Goal: Information Seeking & Learning: Learn about a topic

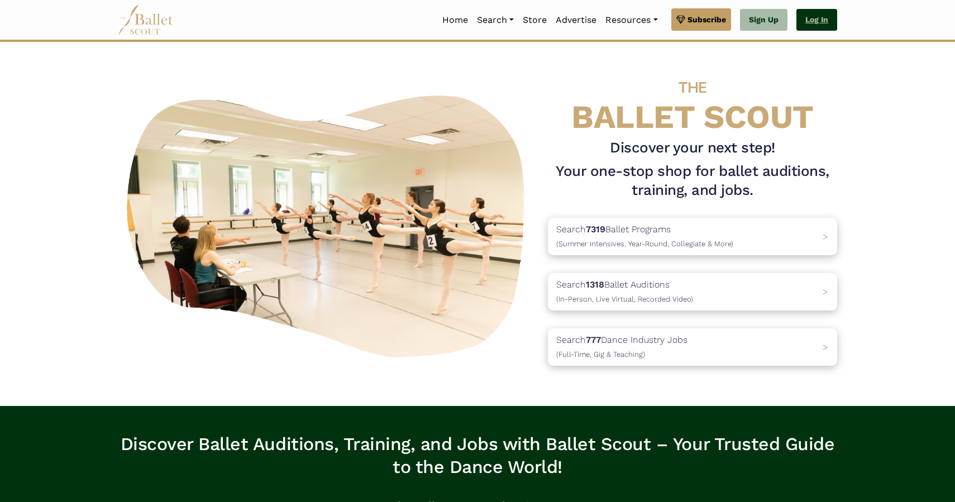
click at [820, 12] on link "Log In" at bounding box center [816, 20] width 41 height 22
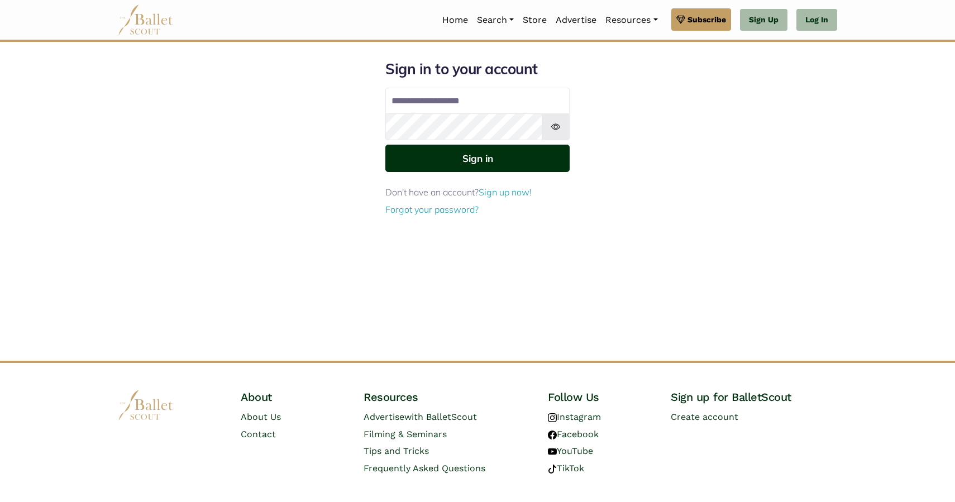
type input "**********"
click at [488, 154] on button "Sign in" at bounding box center [477, 158] width 184 height 27
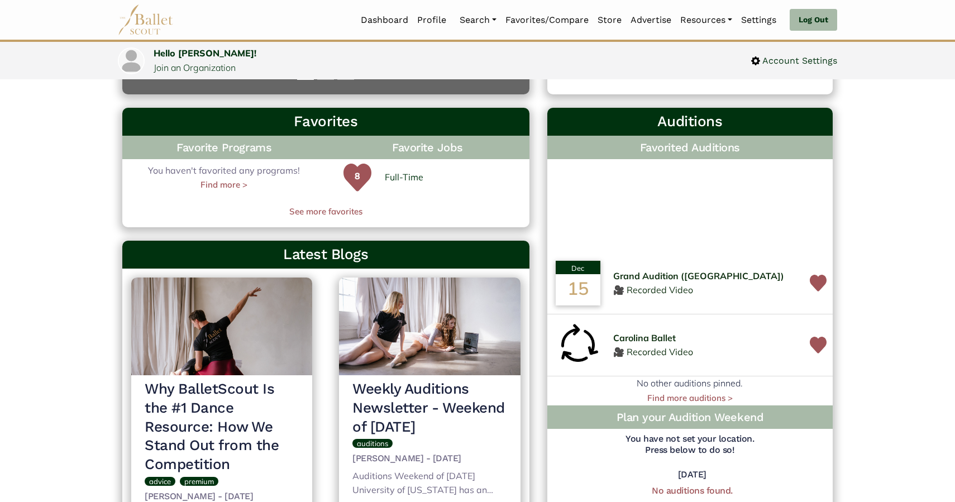
scroll to position [307, 0]
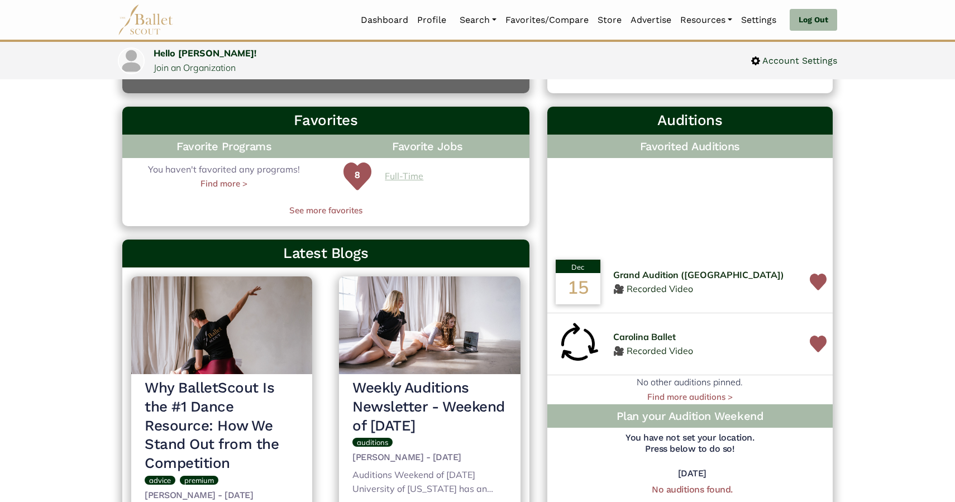
click at [410, 179] on link "Full-Time" at bounding box center [404, 176] width 39 height 15
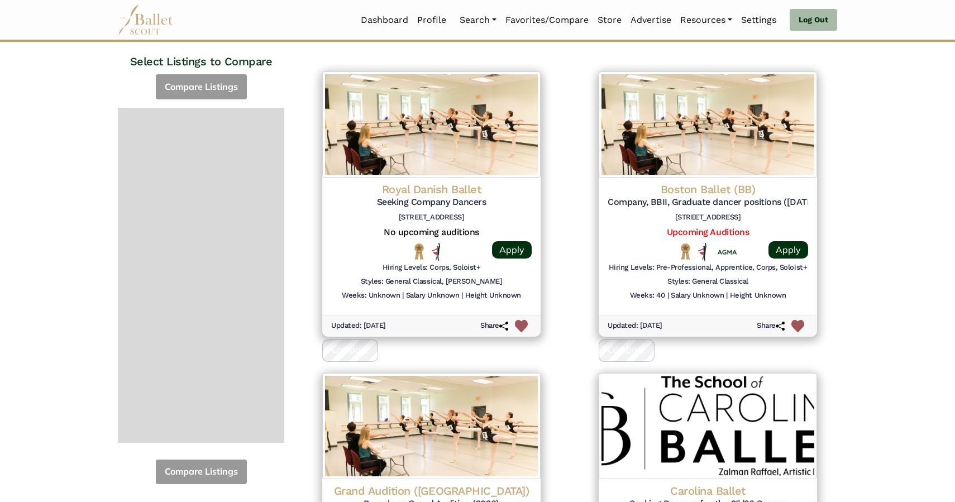
scroll to position [112, 0]
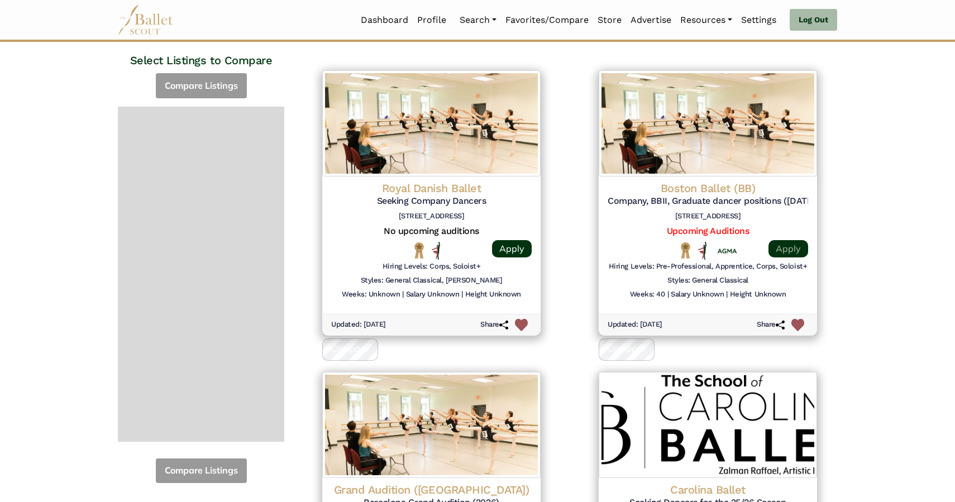
click at [794, 249] on link "Apply" at bounding box center [788, 248] width 40 height 17
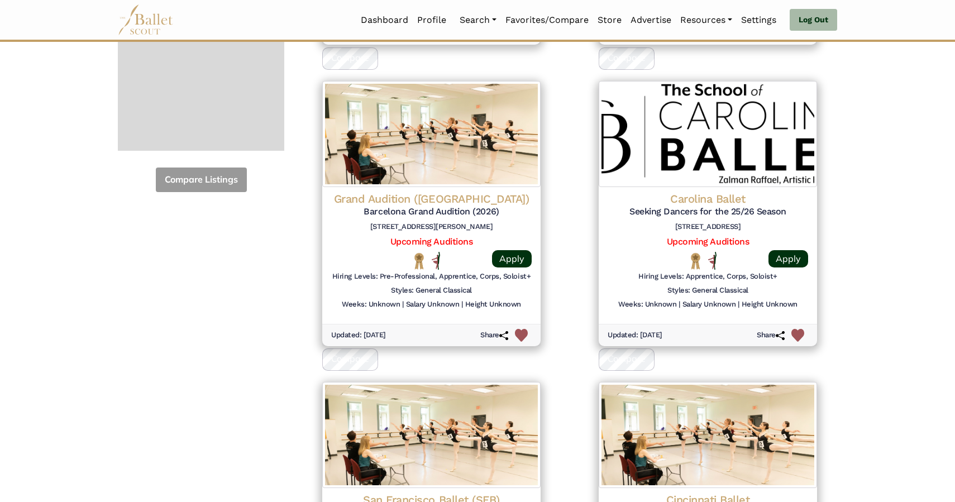
scroll to position [404, 0]
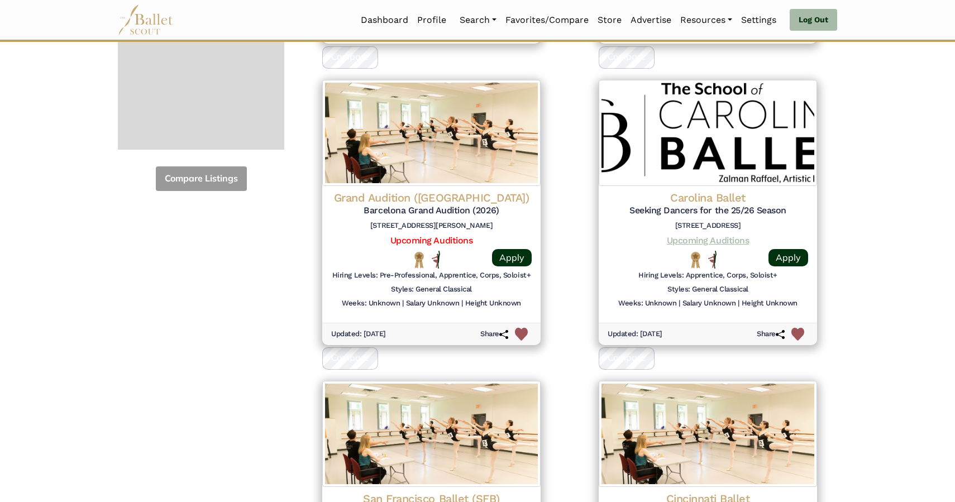
click at [709, 238] on link "Upcoming Auditions" at bounding box center [708, 240] width 82 height 11
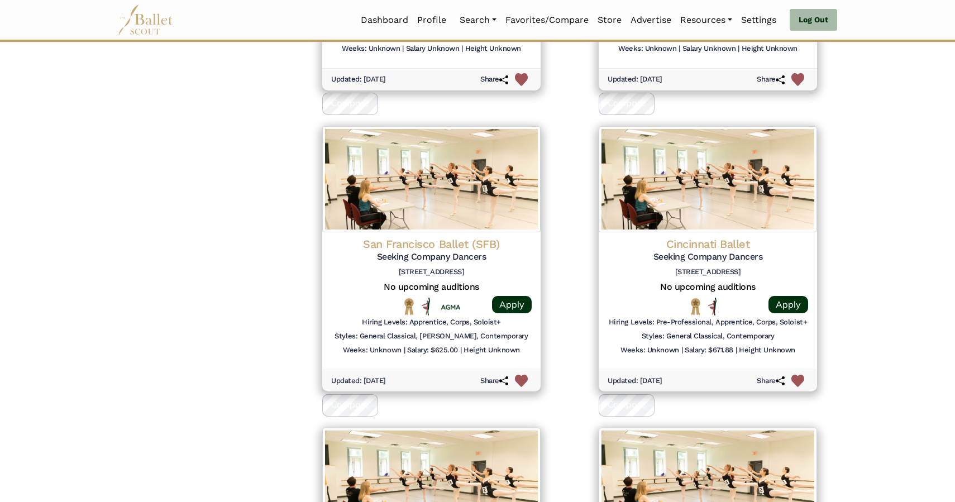
scroll to position [660, 0]
click at [520, 375] on img at bounding box center [521, 380] width 13 height 13
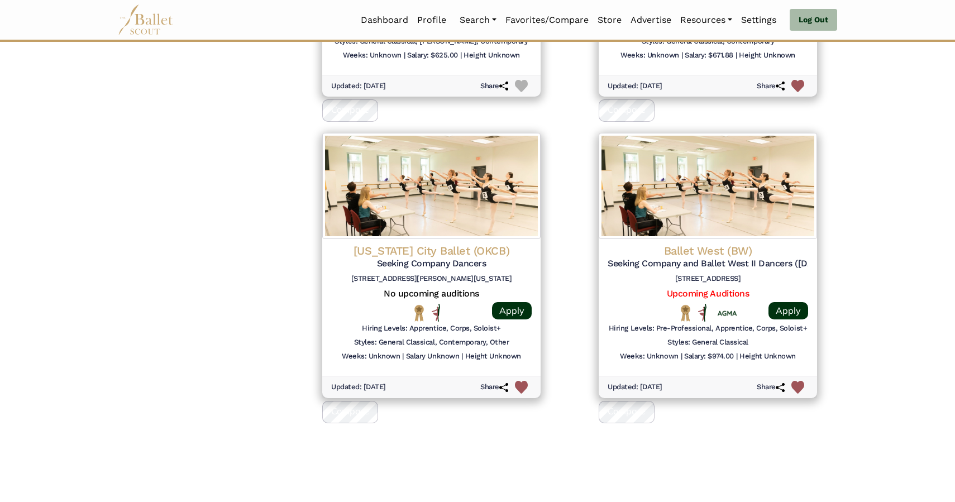
scroll to position [954, 0]
click at [730, 290] on link "Upcoming Auditions" at bounding box center [708, 293] width 82 height 11
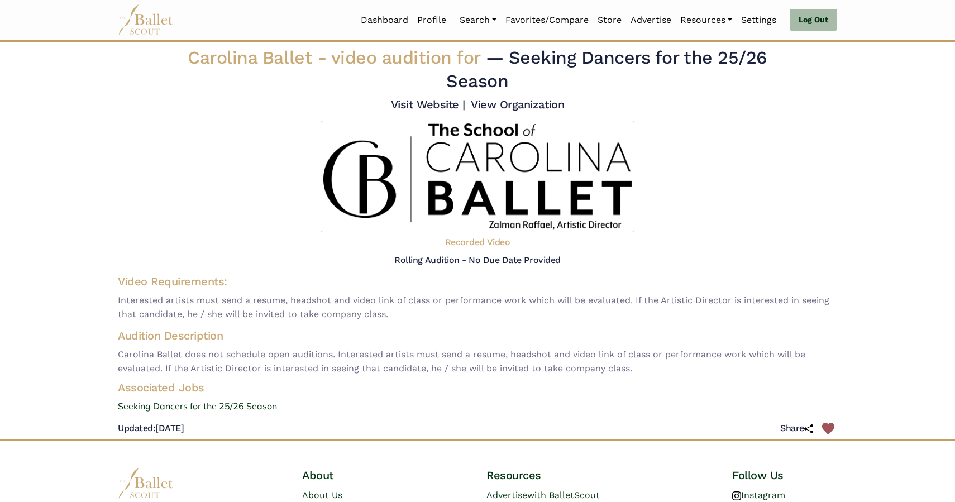
scroll to position [99, 0]
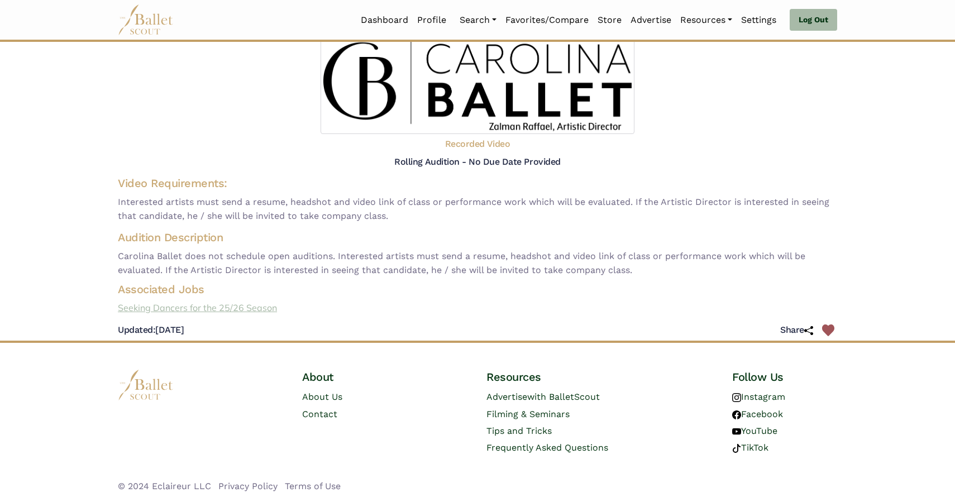
click at [199, 307] on link "Seeking Dancers for the 25/26 Season" at bounding box center [477, 308] width 737 height 15
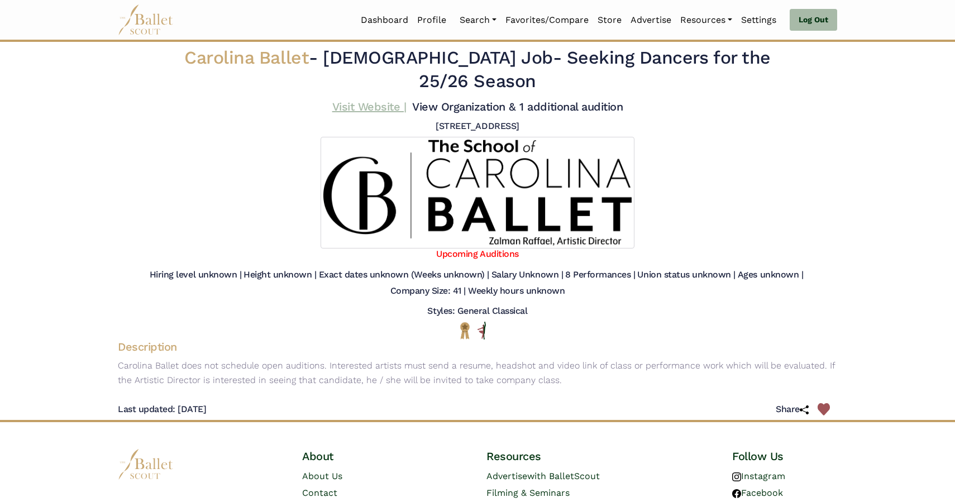
click at [374, 109] on link "Visit Website |" at bounding box center [369, 106] width 74 height 13
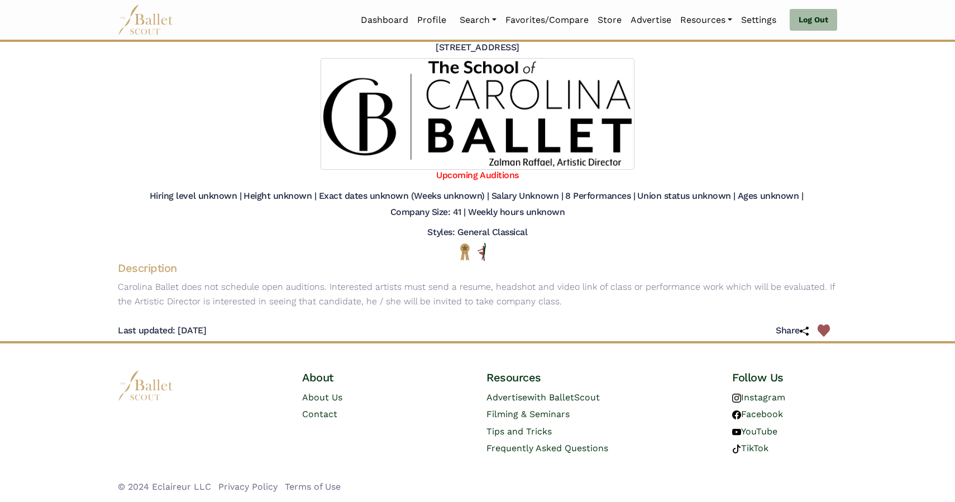
scroll to position [79, 0]
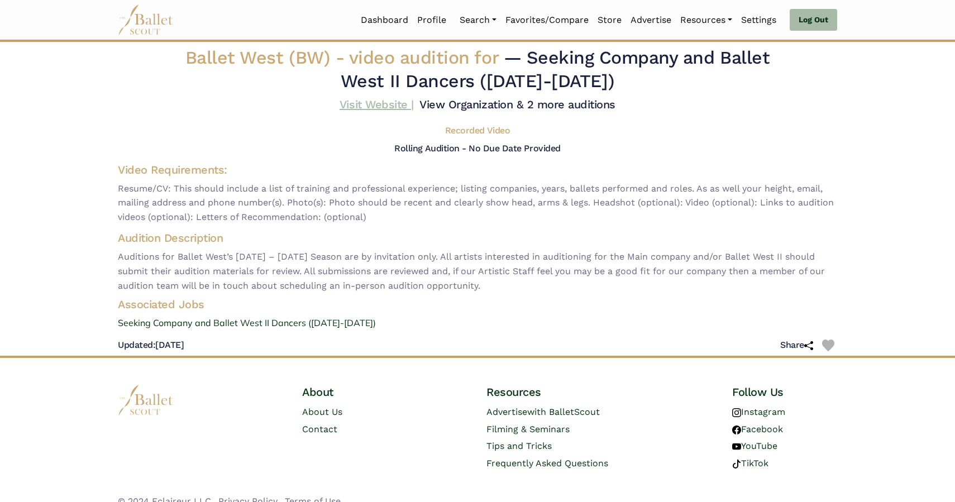
click at [377, 107] on link "Visit Website |" at bounding box center [377, 104] width 74 height 13
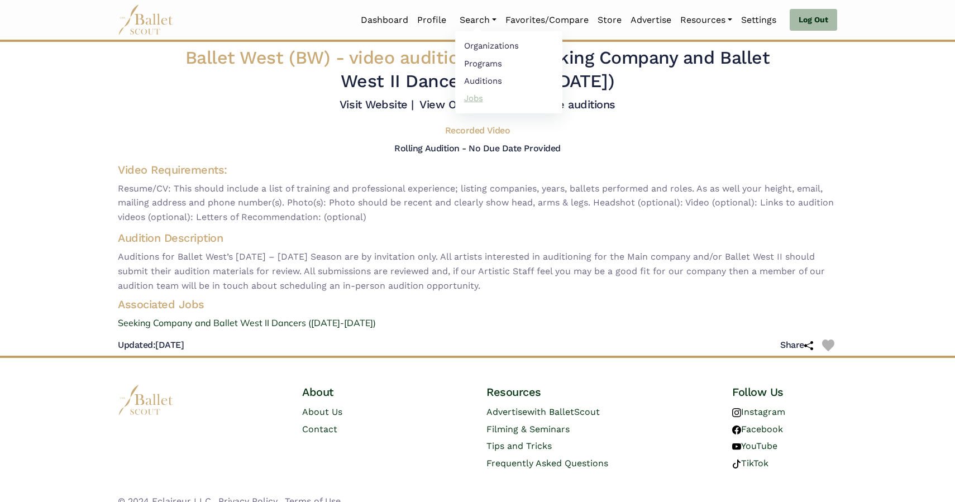
click at [469, 98] on link "Jobs" at bounding box center [508, 97] width 107 height 17
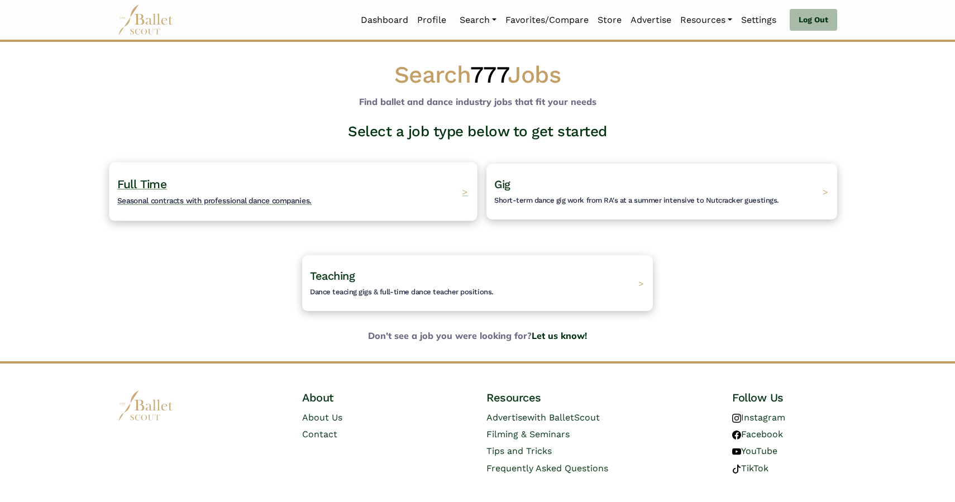
click at [202, 194] on h4 "Full Time Seasonal contracts with professional dance companies." at bounding box center [214, 191] width 194 height 31
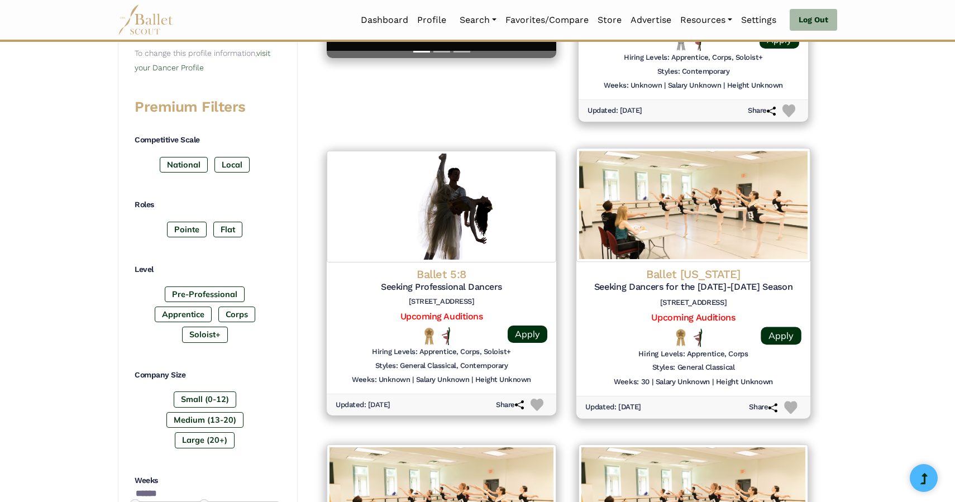
scroll to position [422, 0]
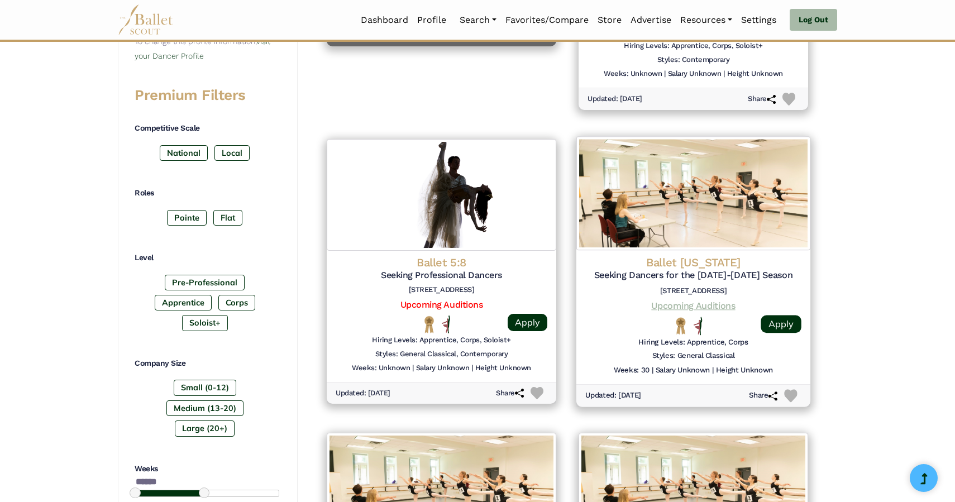
click at [709, 307] on link "Upcoming Auditions" at bounding box center [693, 305] width 84 height 11
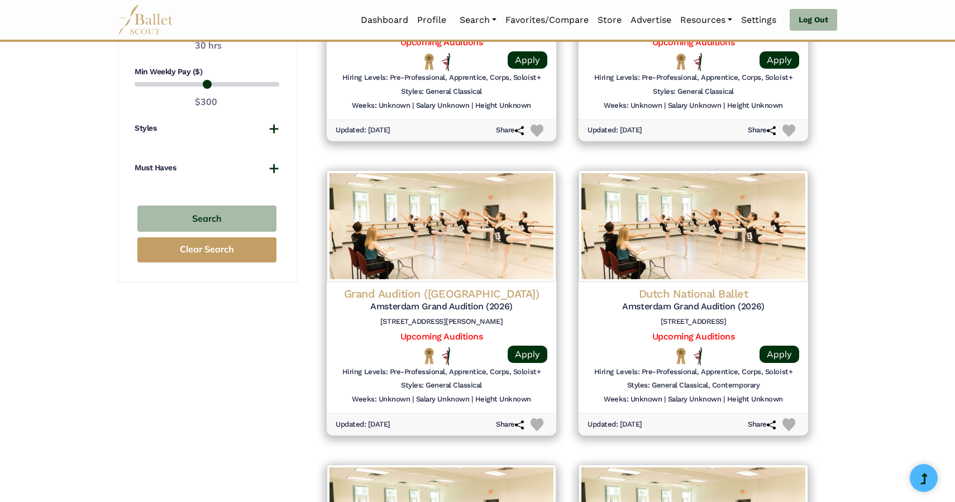
scroll to position [980, 0]
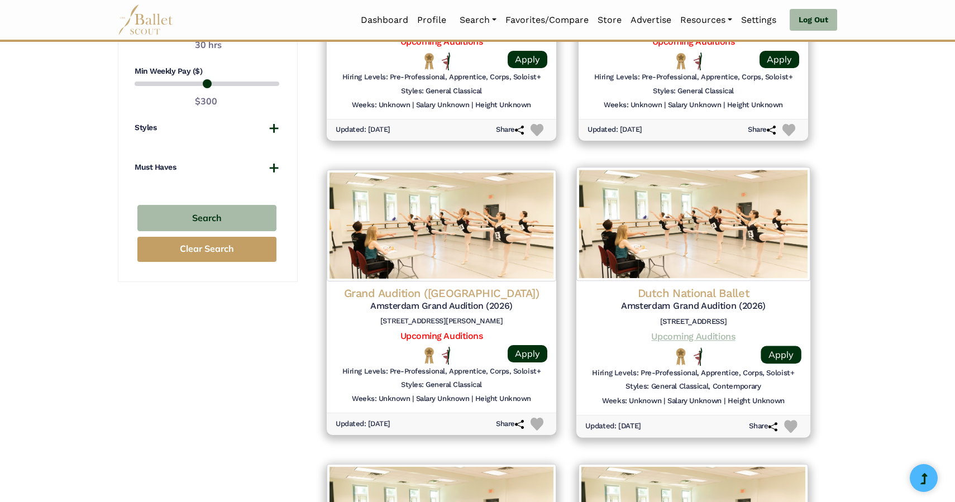
click at [698, 336] on link "Upcoming Auditions" at bounding box center [693, 336] width 84 height 11
click at [791, 427] on img at bounding box center [790, 426] width 13 height 13
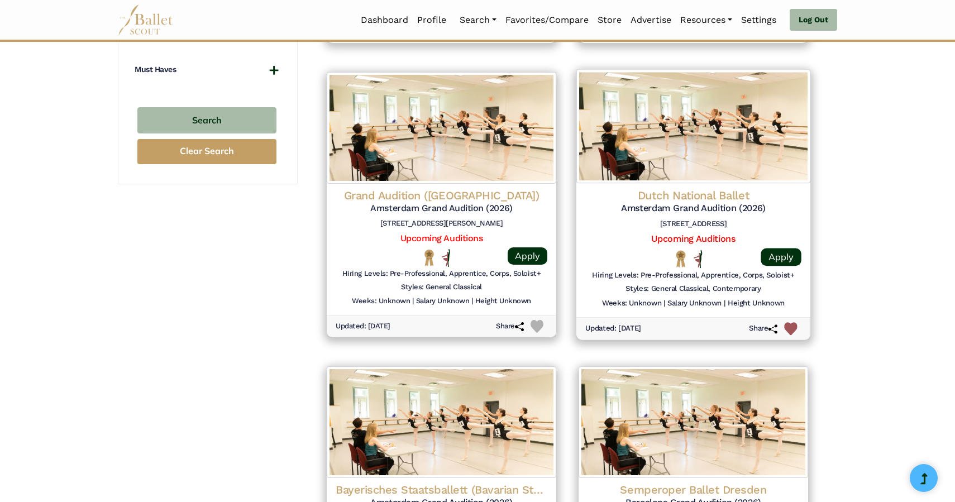
scroll to position [1079, 0]
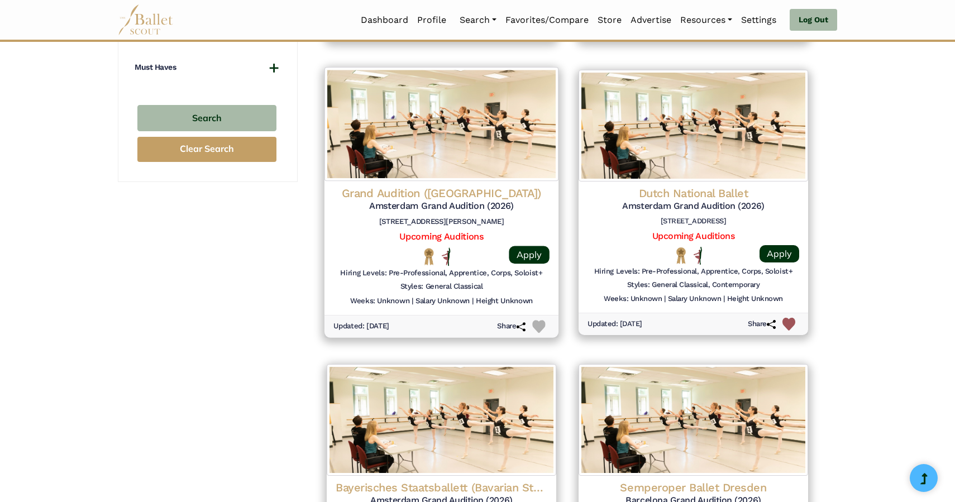
click at [538, 324] on img at bounding box center [538, 326] width 13 height 13
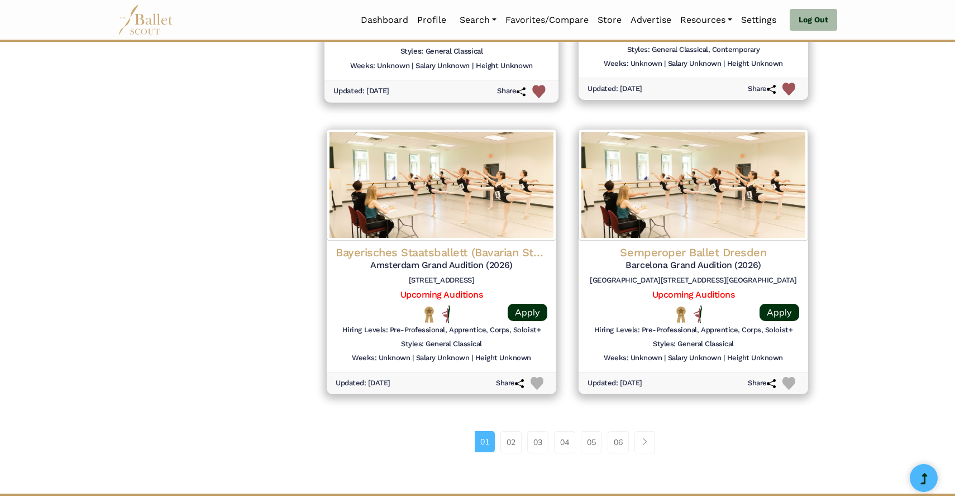
scroll to position [1315, 0]
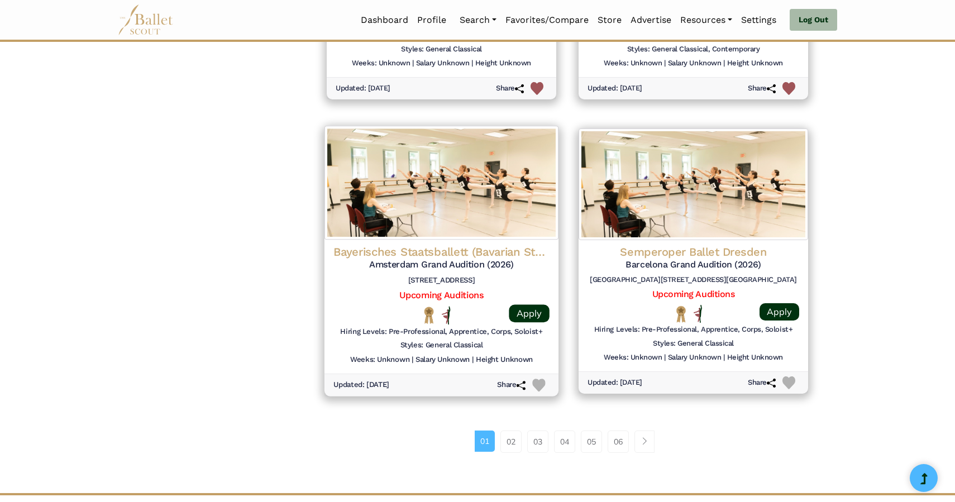
click at [538, 384] on img at bounding box center [538, 385] width 13 height 13
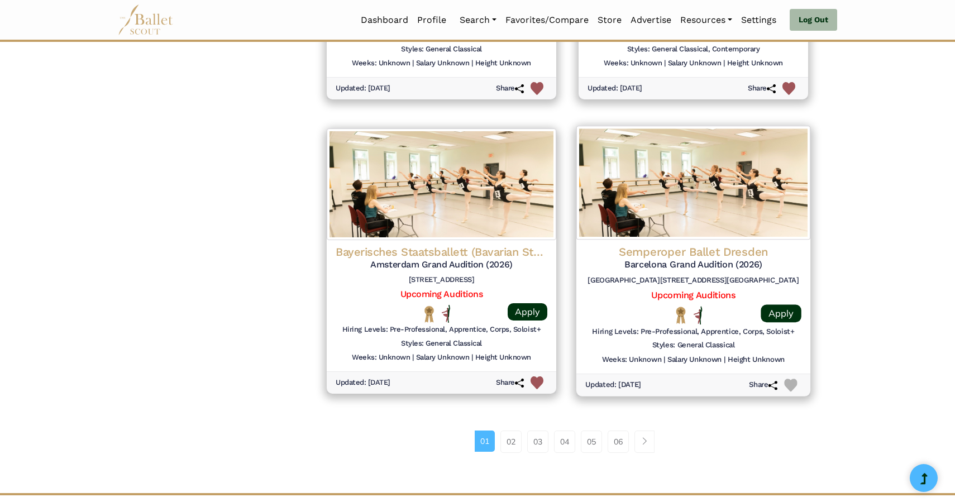
click at [788, 387] on img at bounding box center [790, 385] width 13 height 13
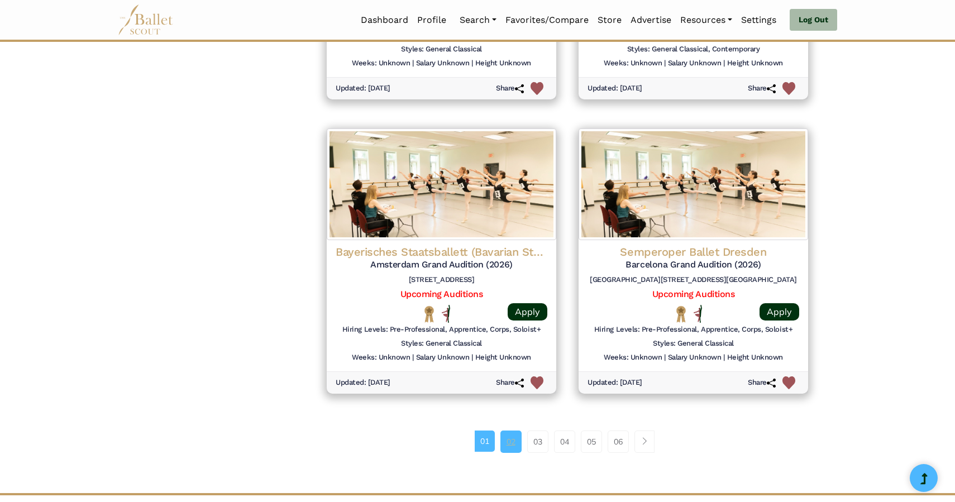
click at [507, 441] on link "02" at bounding box center [510, 442] width 21 height 22
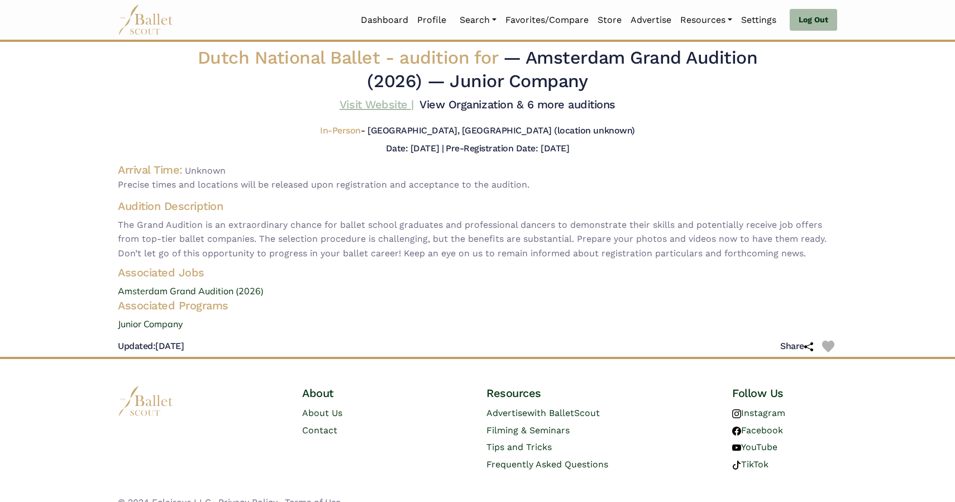
click at [376, 107] on link "Visit Website |" at bounding box center [377, 104] width 74 height 13
click at [827, 347] on img at bounding box center [828, 347] width 12 height 12
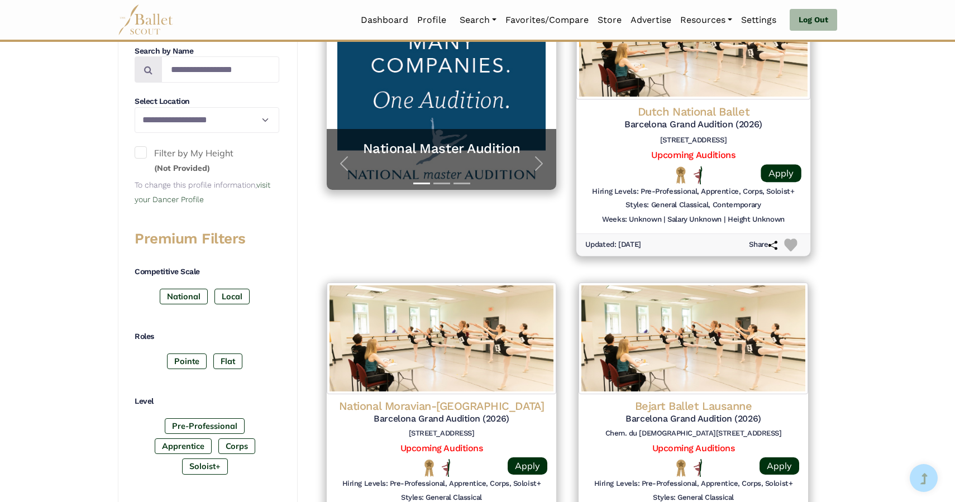
scroll to position [281, 0]
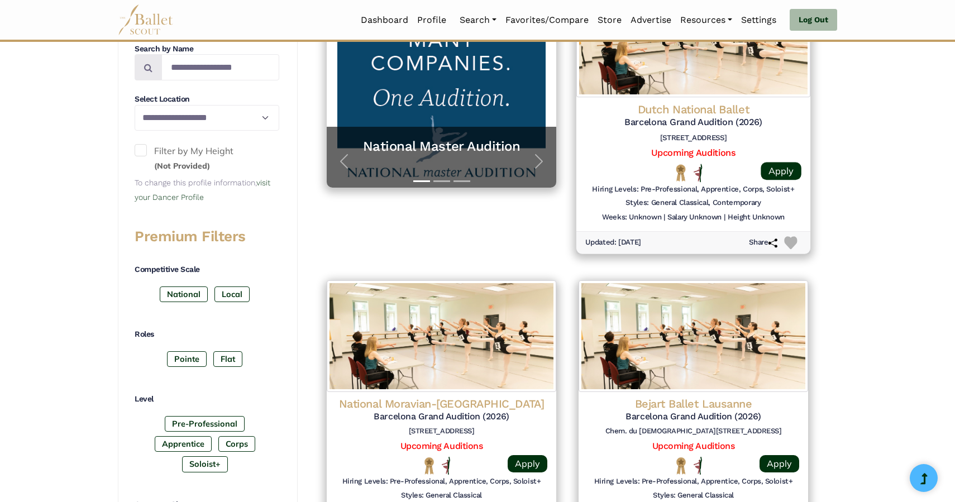
click at [787, 239] on img at bounding box center [790, 242] width 13 height 13
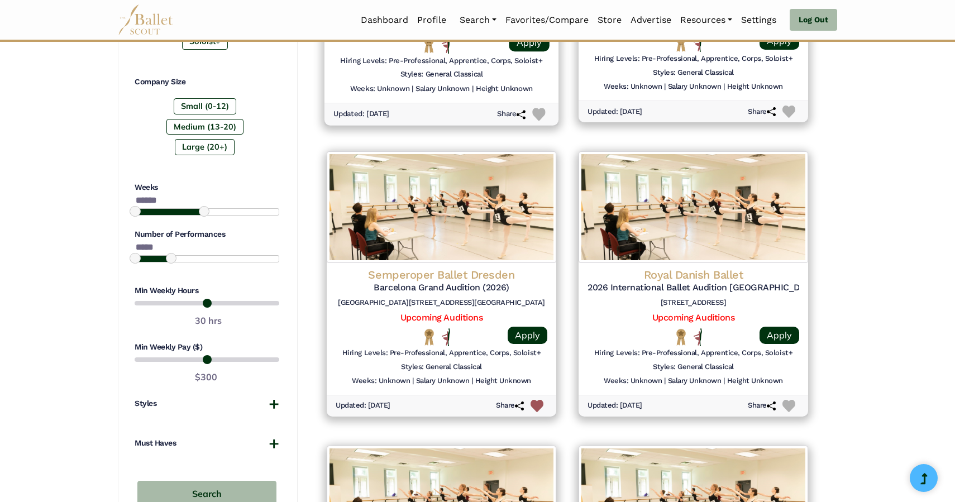
scroll to position [799, 0]
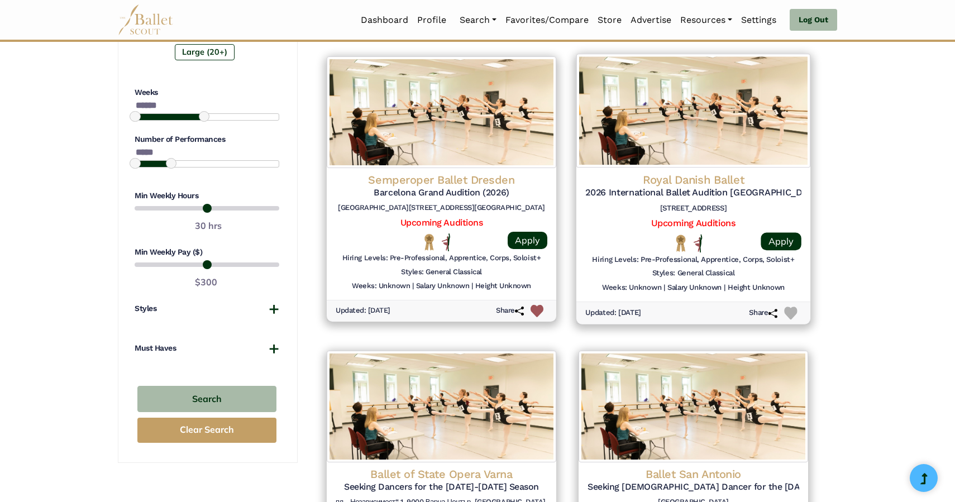
click at [790, 314] on img at bounding box center [790, 313] width 13 height 13
click at [704, 222] on link "Upcoming Auditions" at bounding box center [693, 223] width 84 height 11
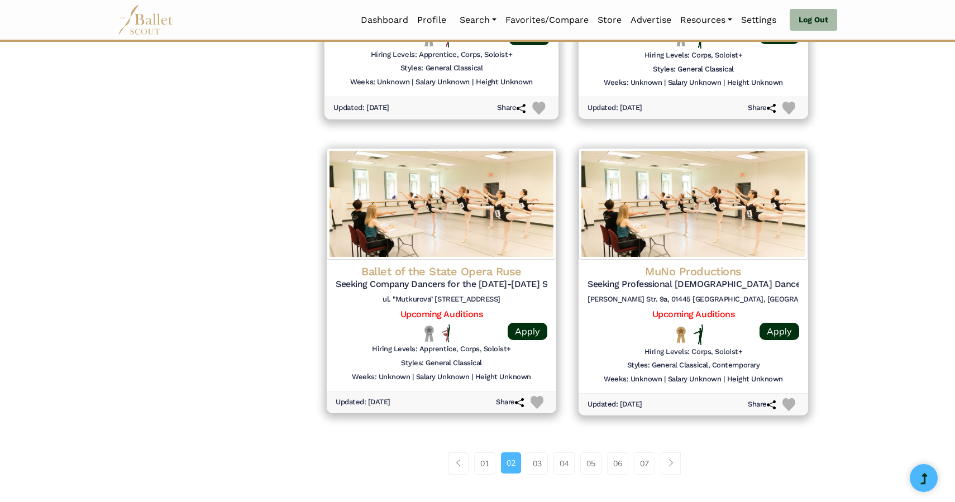
scroll to position [1303, 0]
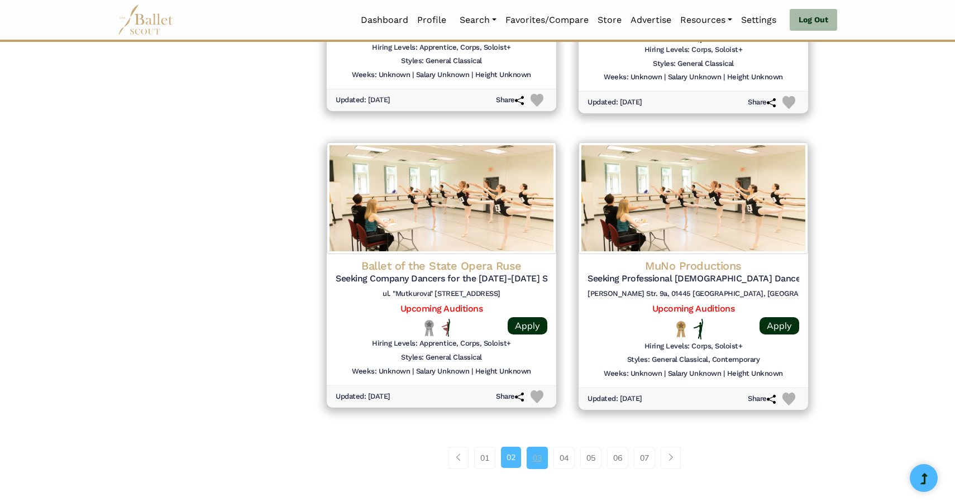
click at [542, 453] on link "03" at bounding box center [537, 458] width 21 height 22
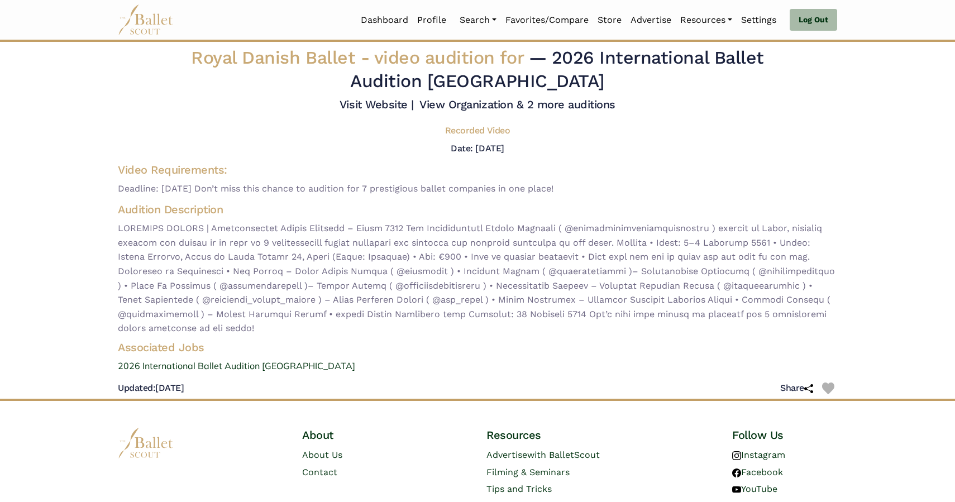
scroll to position [6, 0]
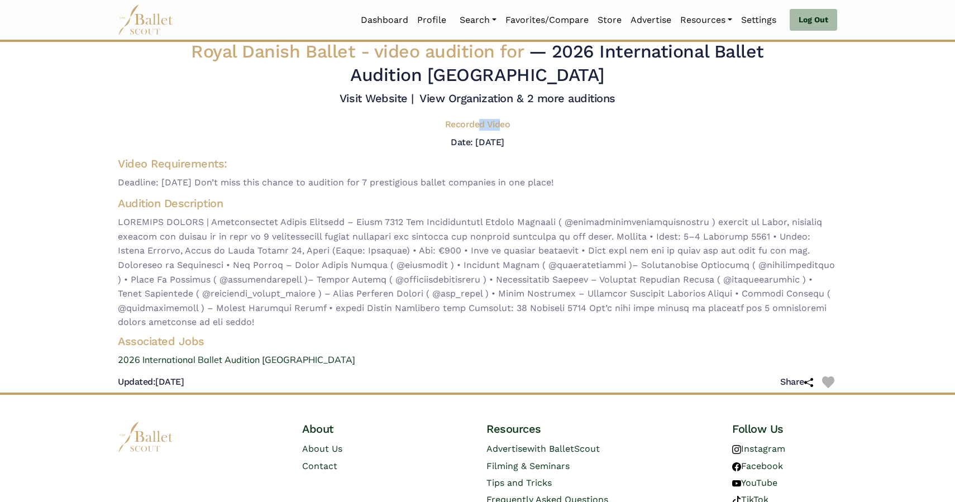
drag, startPoint x: 499, startPoint y: 125, endPoint x: 489, endPoint y: 122, distance: 9.9
click at [480, 124] on h5 "Recorded Video" at bounding box center [477, 125] width 65 height 12
click at [744, 149] on div "Date: Dec. 21, 2025" at bounding box center [477, 142] width 737 height 15
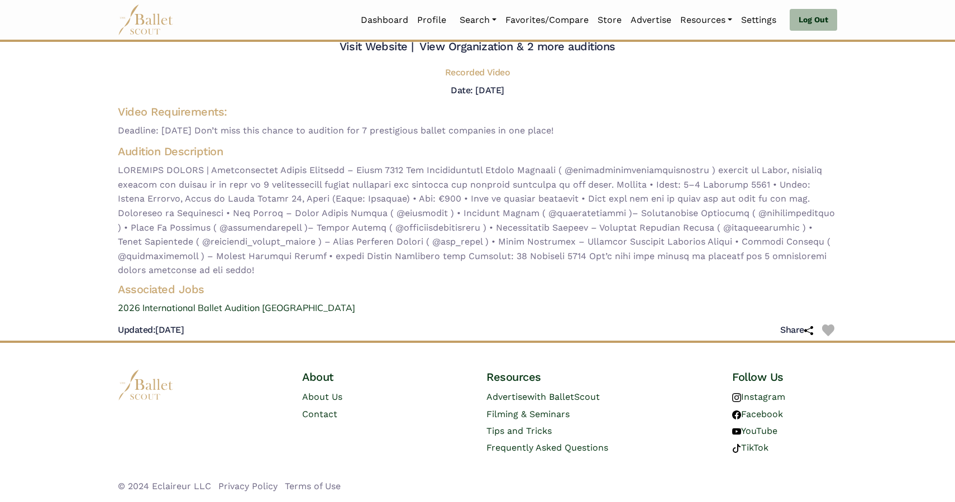
scroll to position [0, 0]
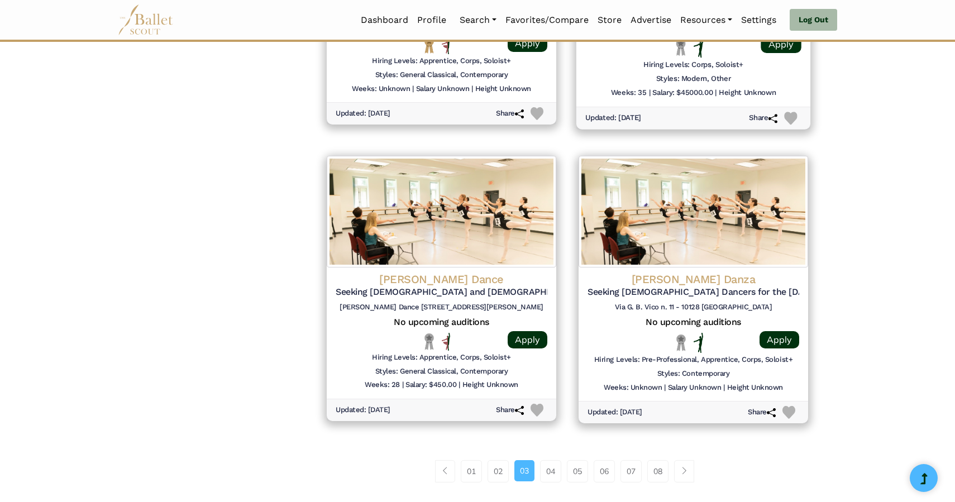
scroll to position [1295, 0]
click at [557, 473] on link "04" at bounding box center [550, 471] width 21 height 22
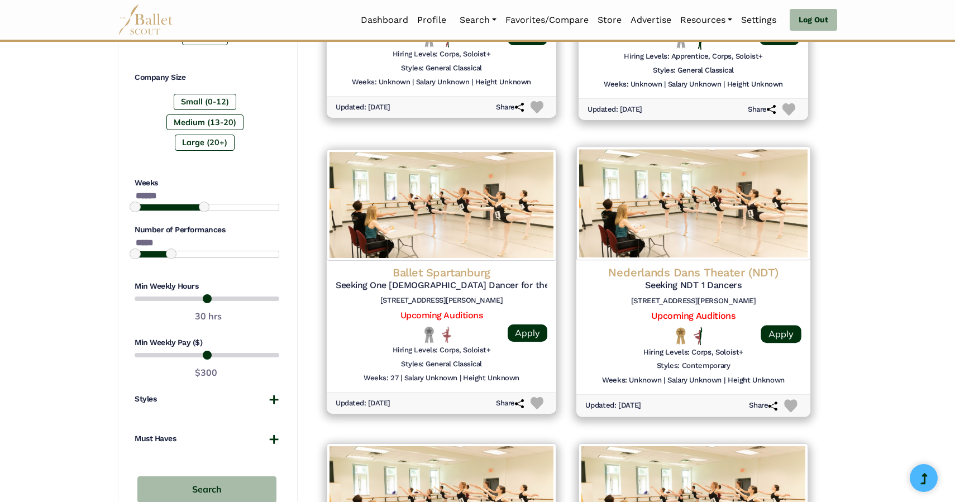
scroll to position [791, 0]
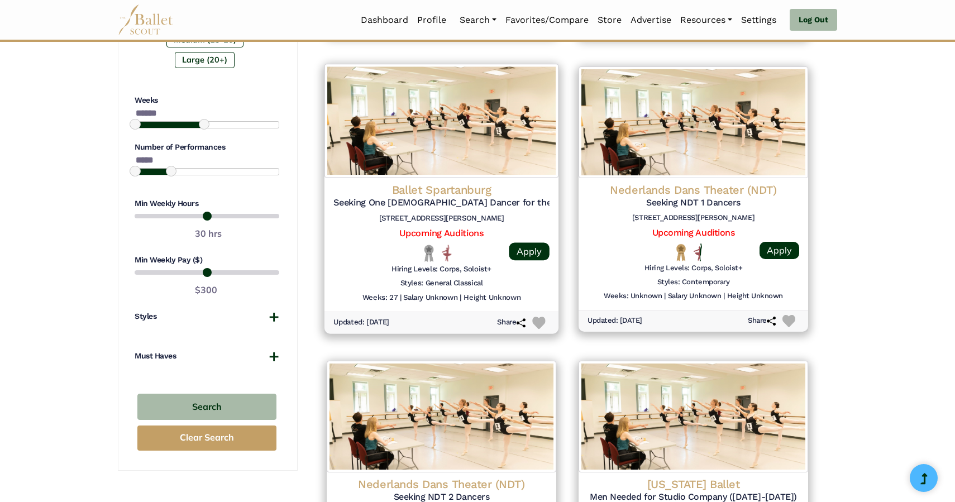
click at [535, 319] on img at bounding box center [538, 323] width 13 height 13
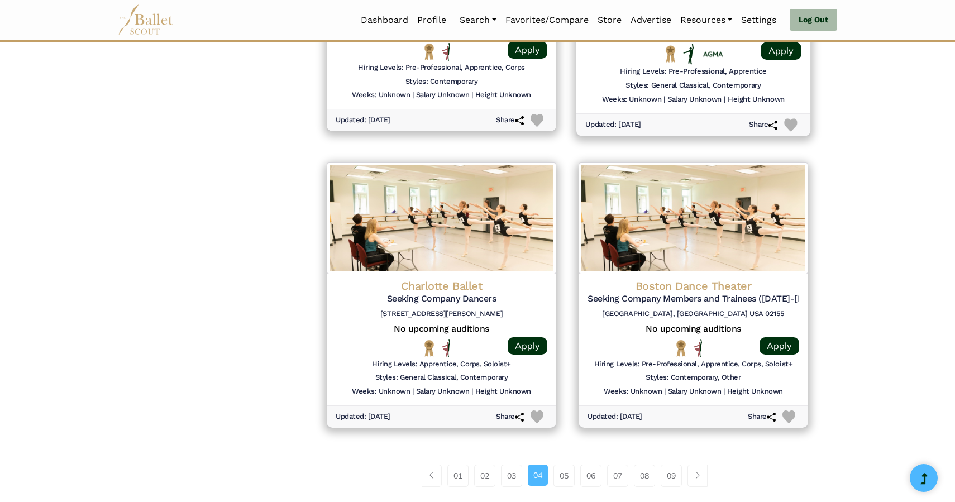
scroll to position [1300, 0]
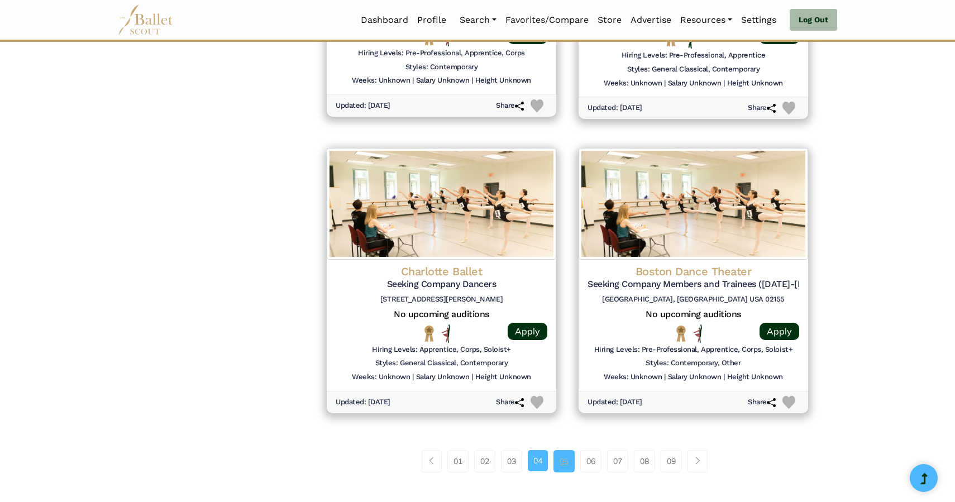
click at [574, 459] on link "05" at bounding box center [563, 461] width 21 height 22
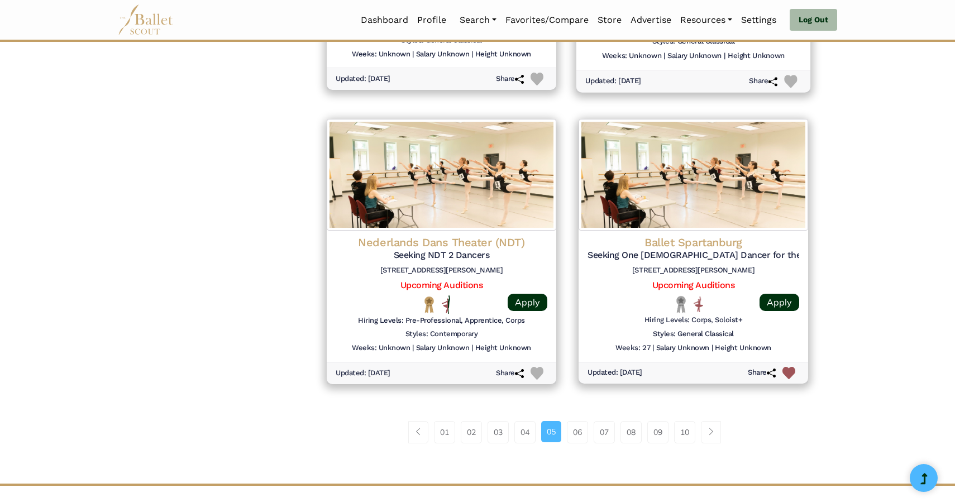
scroll to position [1330, 0]
click at [579, 431] on link "06" at bounding box center [577, 432] width 21 height 22
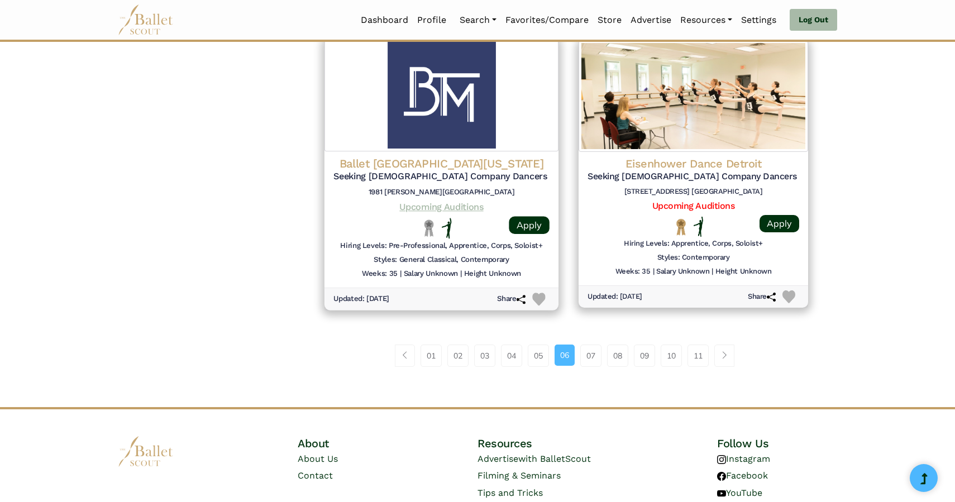
scroll to position [1406, 0]
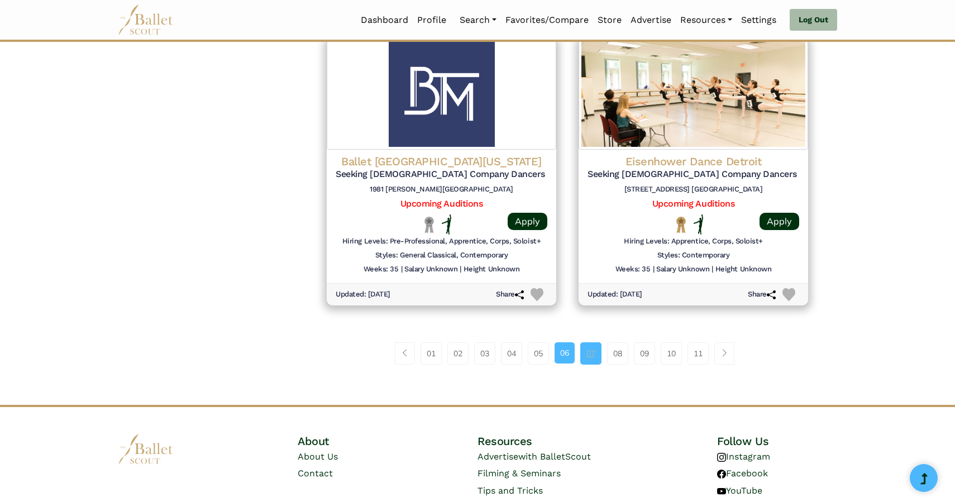
click at [593, 354] on link "07" at bounding box center [590, 353] width 21 height 22
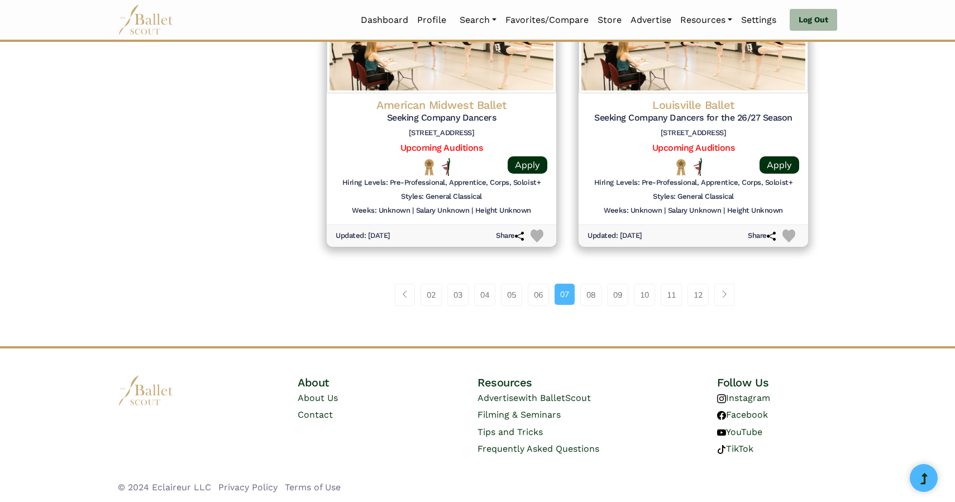
scroll to position [1465, 0]
click at [590, 284] on link "08" at bounding box center [590, 294] width 21 height 22
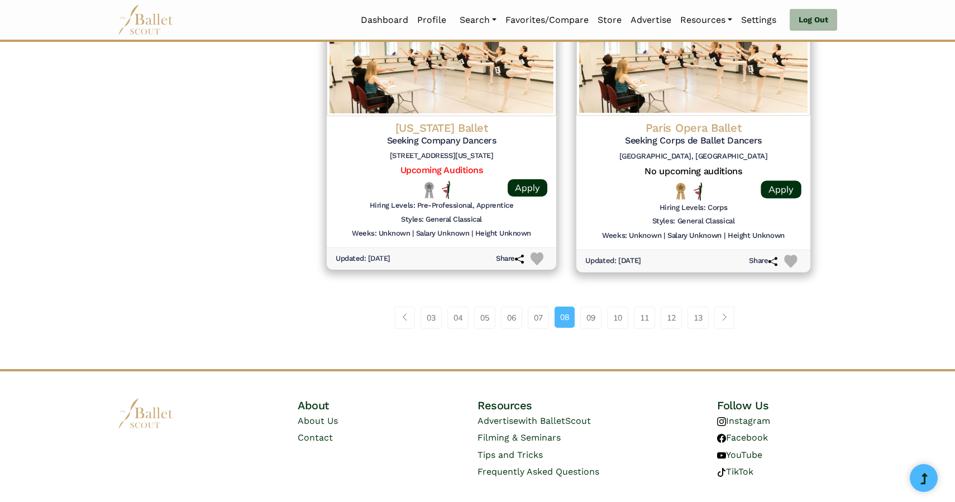
scroll to position [1463, 0]
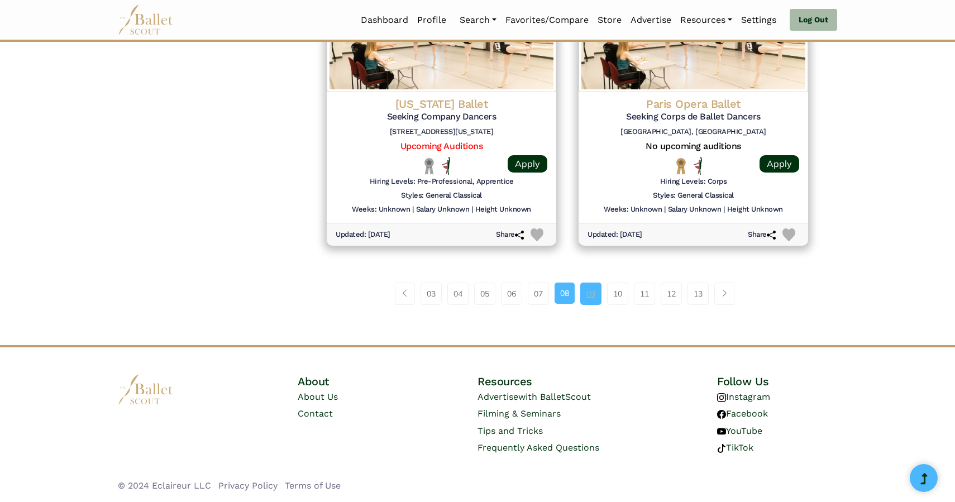
click at [587, 291] on link "09" at bounding box center [590, 294] width 21 height 22
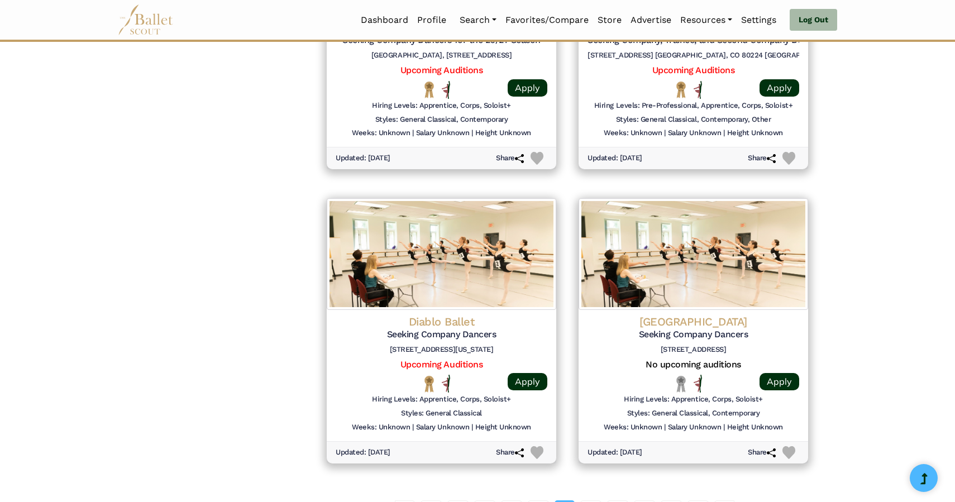
scroll to position [1465, 0]
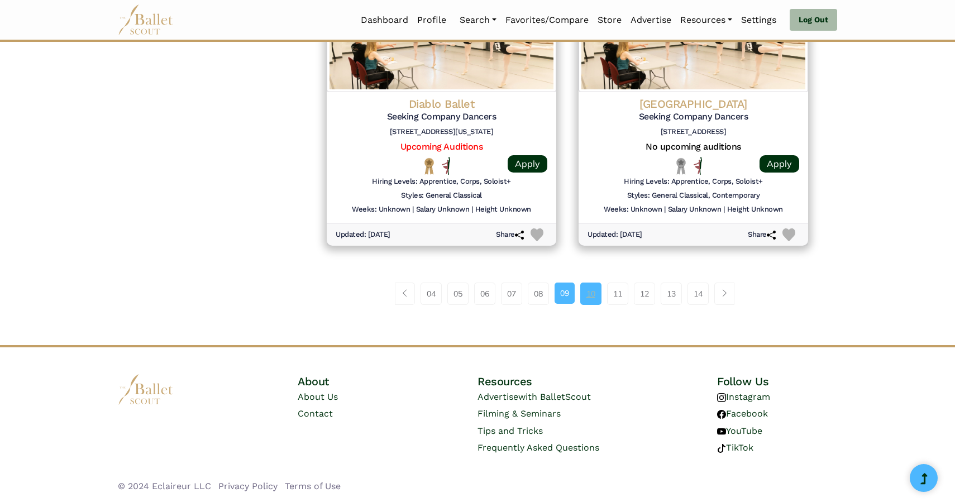
click at [598, 298] on link "10" at bounding box center [590, 294] width 21 height 22
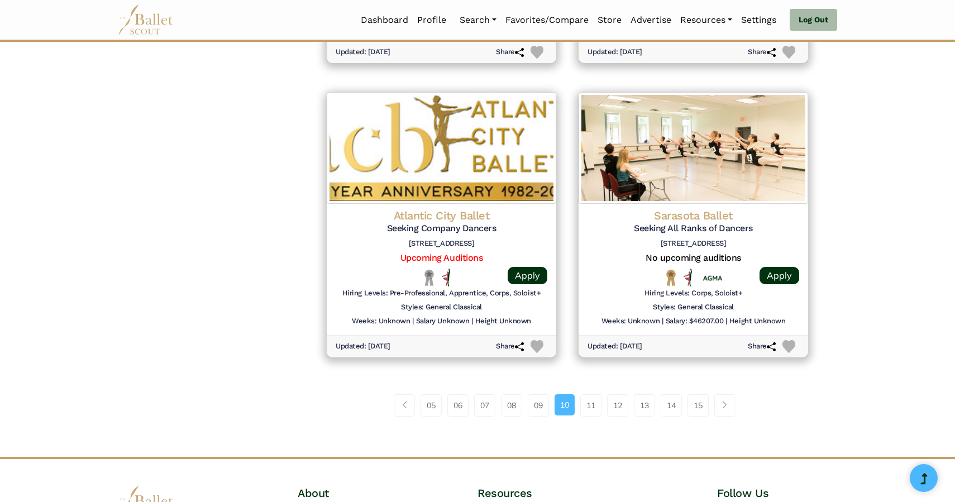
scroll to position [1352, 0]
click at [591, 409] on link "11" at bounding box center [590, 405] width 21 height 22
